Goal: Task Accomplishment & Management: Manage account settings

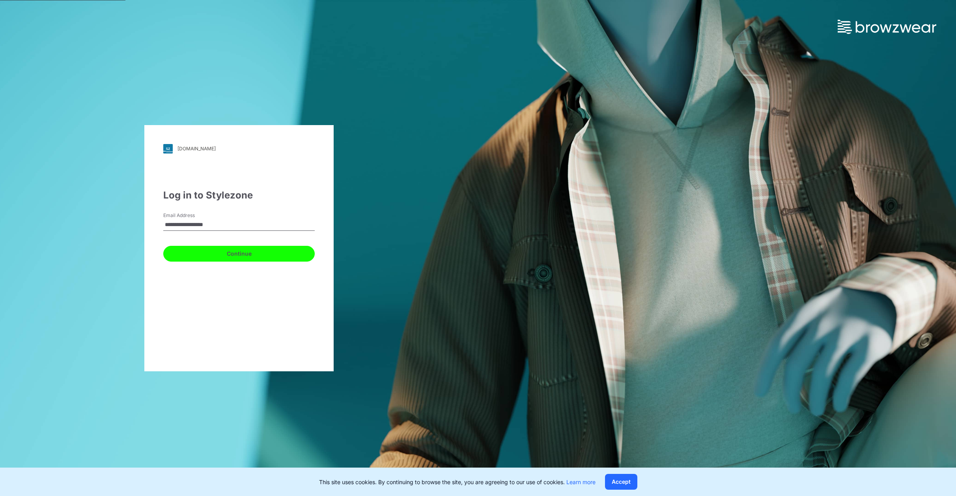
click at [216, 252] on button "Continue" at bounding box center [238, 254] width 151 height 16
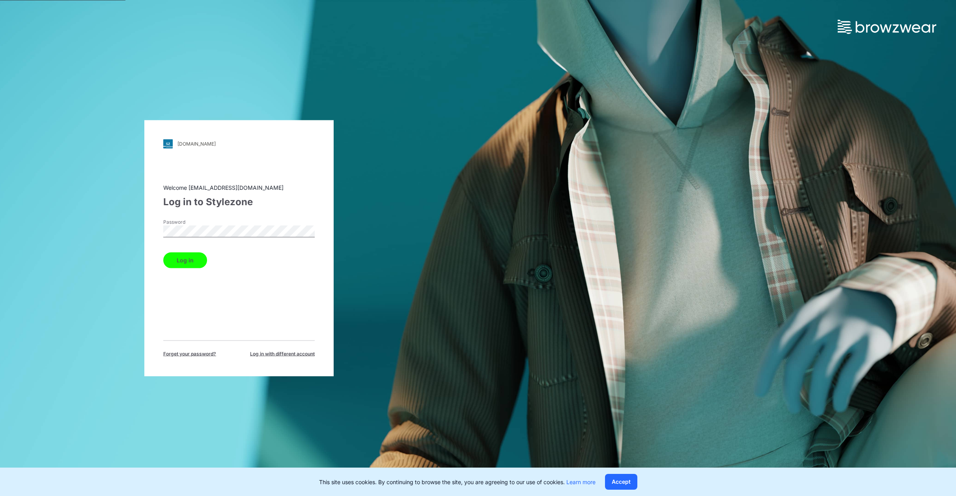
click at [163, 252] on button "Log in" at bounding box center [185, 260] width 44 height 16
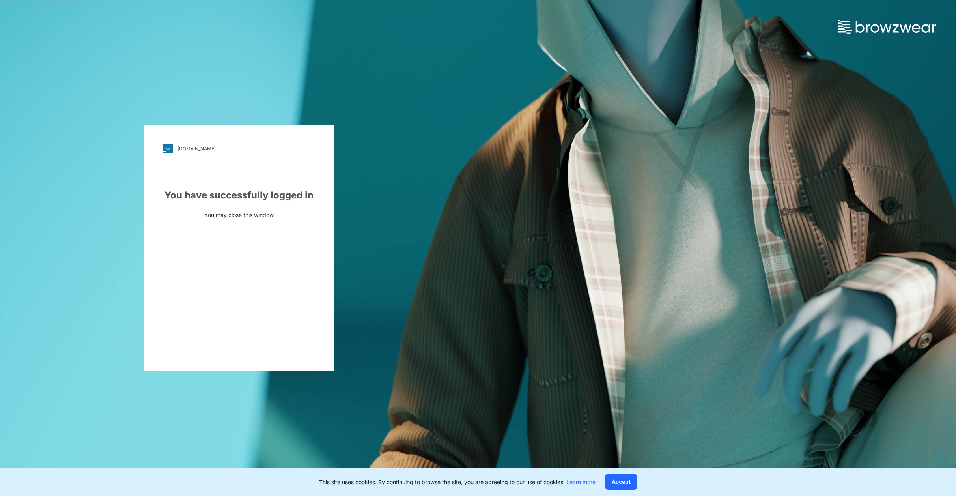
click at [249, 75] on div "[DOMAIN_NAME] Loading... You have successfully logged in You may close this win…" at bounding box center [239, 248] width 478 height 496
click at [187, 213] on p "You may close this window" at bounding box center [238, 215] width 151 height 8
drag, startPoint x: 147, startPoint y: 73, endPoint x: 143, endPoint y: 73, distance: 4.4
click at [147, 73] on div "[DOMAIN_NAME] Loading... You have successfully logged in You may close this win…" at bounding box center [239, 248] width 478 height 496
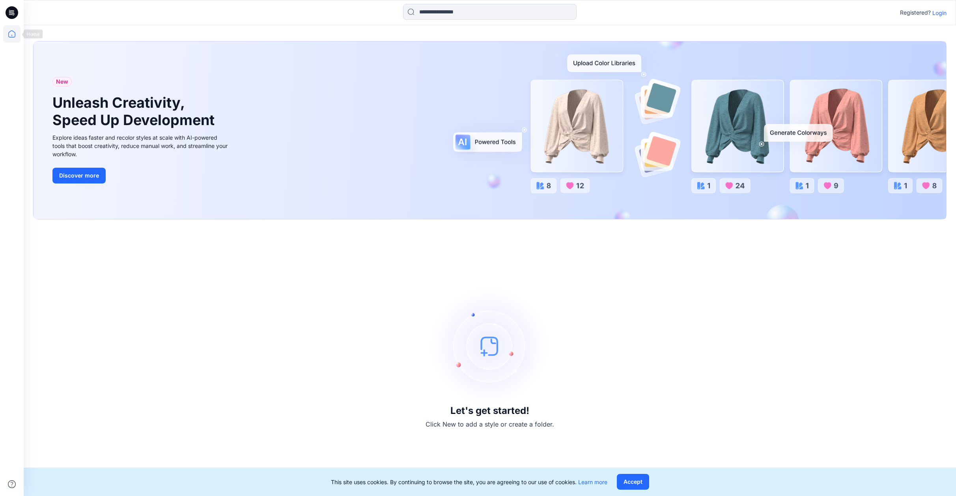
click at [12, 31] on icon at bounding box center [11, 33] width 17 height 17
click at [13, 12] on icon at bounding box center [12, 12] width 13 height 13
click at [11, 32] on icon at bounding box center [11, 33] width 17 height 17
click at [624, 477] on button "Accept" at bounding box center [633, 482] width 32 height 16
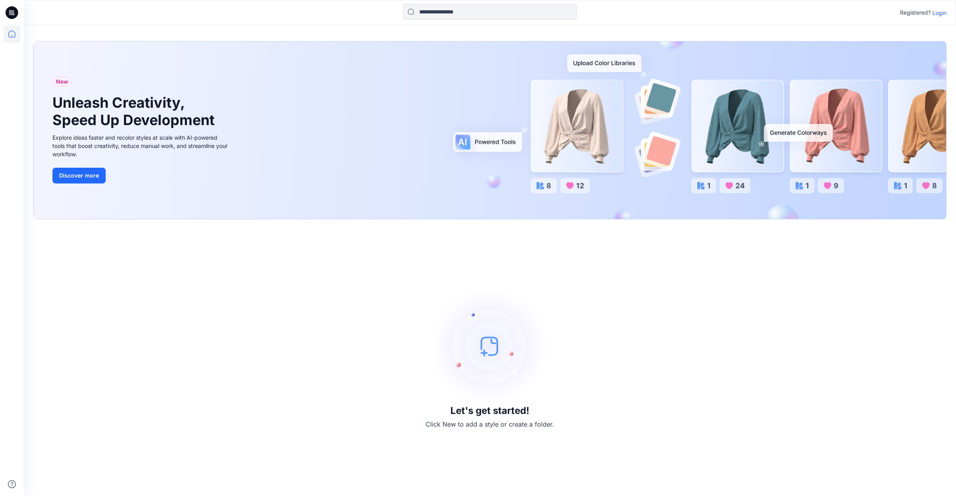
click at [207, 248] on div "Let's get started! Click New to add a style or create a folder." at bounding box center [490, 358] width 914 height 258
click at [9, 13] on icon at bounding box center [10, 13] width 3 height 0
click at [11, 32] on icon at bounding box center [11, 33] width 17 height 17
drag, startPoint x: 12, startPoint y: 34, endPoint x: 39, endPoint y: 105, distance: 75.5
click at [250, 277] on div "Let's get started! Click New to add a style or create a folder." at bounding box center [490, 358] width 914 height 258
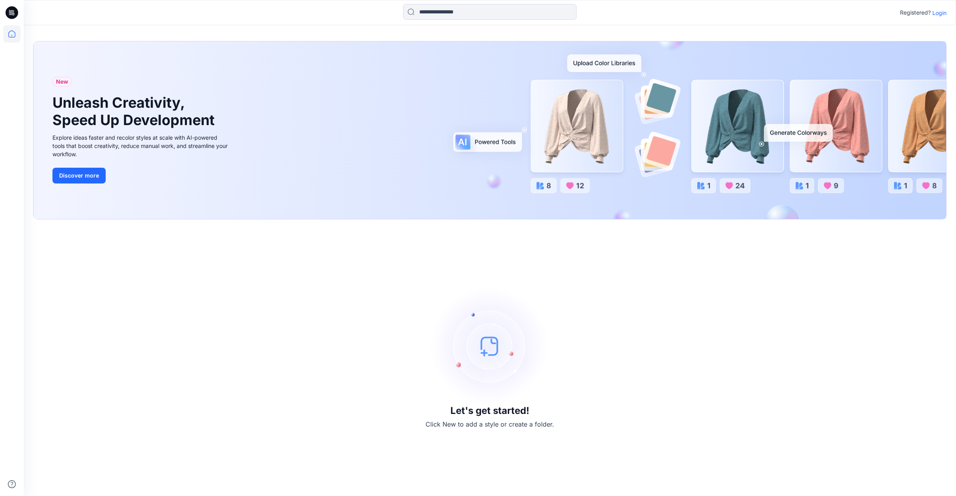
click at [843, 17] on div "Registered? Login" at bounding box center [490, 12] width 932 height 17
click at [920, 13] on p "Registered?" at bounding box center [915, 12] width 31 height 9
click at [941, 13] on p "Login" at bounding box center [940, 13] width 14 height 8
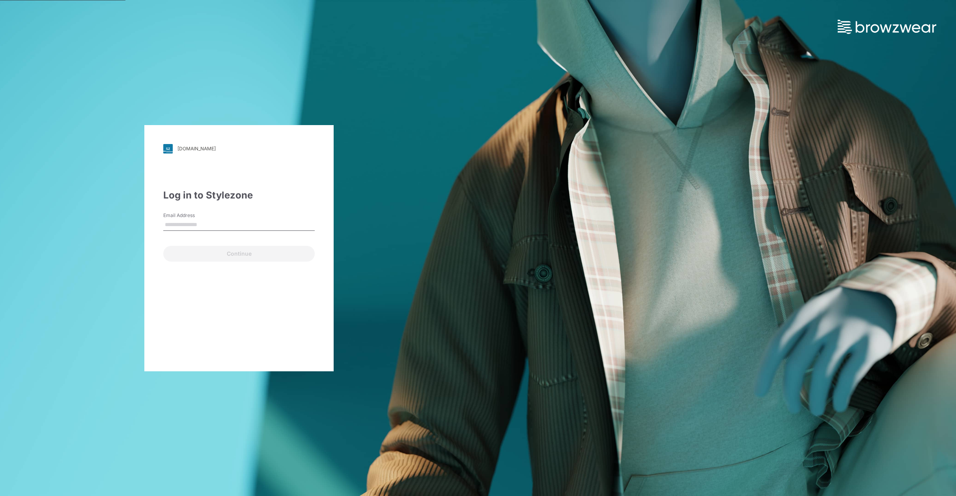
click at [210, 226] on input "Email Address" at bounding box center [238, 225] width 151 height 12
click at [232, 224] on input "**********" at bounding box center [238, 225] width 151 height 12
drag, startPoint x: 232, startPoint y: 224, endPoint x: 161, endPoint y: 222, distance: 71.4
click at [157, 222] on div "**********" at bounding box center [238, 248] width 189 height 246
type input "**********"
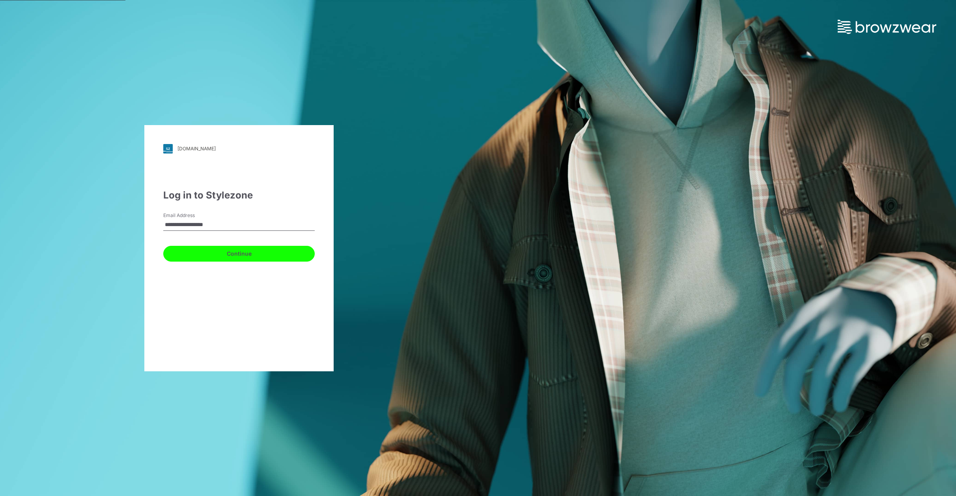
click at [206, 254] on button "Continue" at bounding box center [238, 254] width 151 height 16
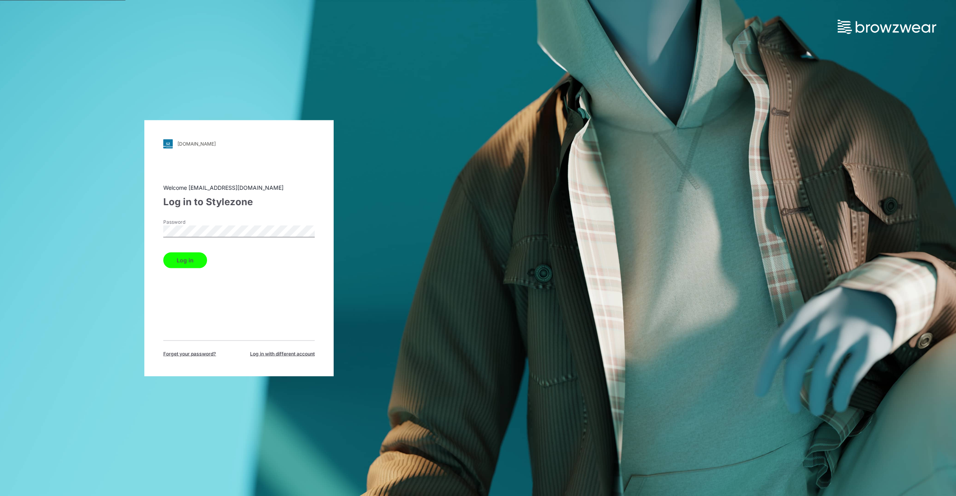
click at [163, 252] on button "Log in" at bounding box center [185, 260] width 44 height 16
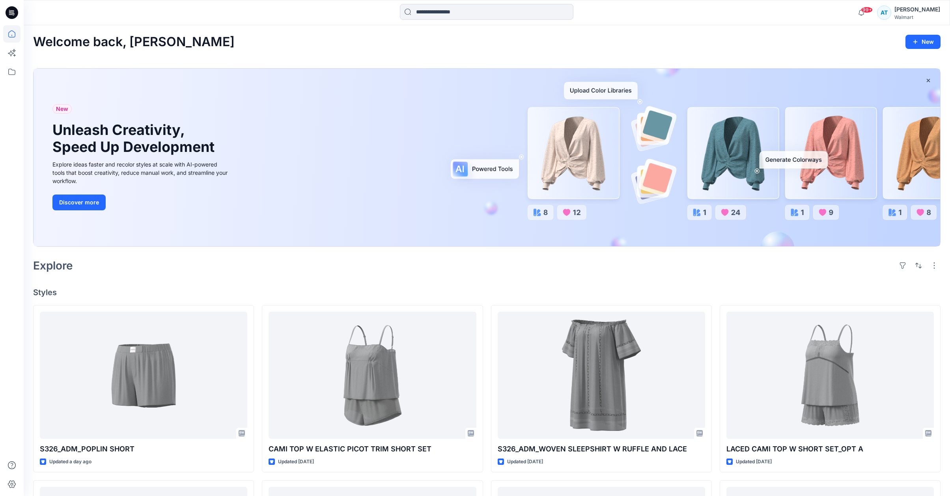
click at [344, 293] on h4 "Styles" at bounding box center [487, 292] width 908 height 9
click at [11, 13] on icon at bounding box center [12, 12] width 13 height 13
click at [12, 33] on icon at bounding box center [11, 33] width 17 height 17
click at [13, 35] on icon at bounding box center [11, 33] width 17 height 17
click at [11, 71] on icon at bounding box center [11, 71] width 17 height 17
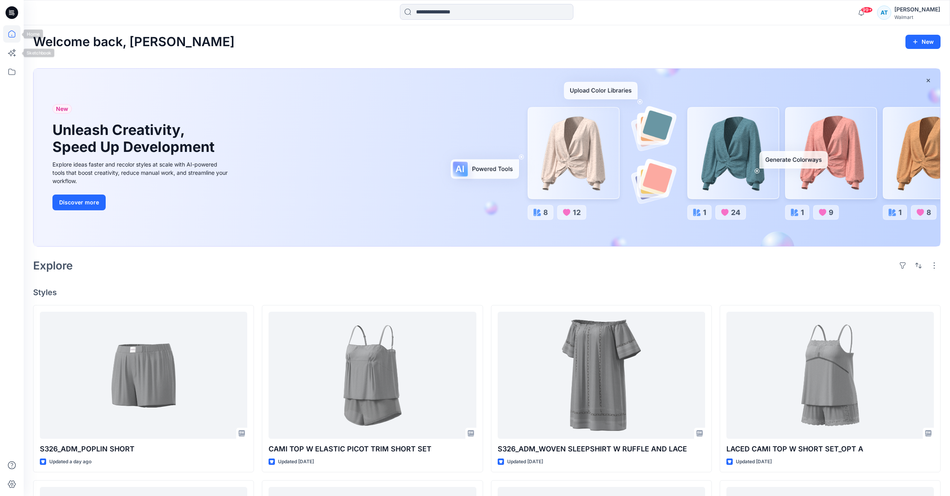
click at [11, 36] on icon at bounding box center [11, 33] width 17 height 17
click at [12, 34] on icon at bounding box center [11, 33] width 17 height 17
click at [15, 33] on icon at bounding box center [11, 33] width 7 height 7
click at [11, 13] on icon at bounding box center [12, 12] width 13 height 25
click at [708, 22] on div "99+ Notifications Alice Woo shared S326_ADM_POPLIN SHORT in UP FYE 2027 S3 - Ca…" at bounding box center [487, 12] width 927 height 25
